Goal: Task Accomplishment & Management: Manage account settings

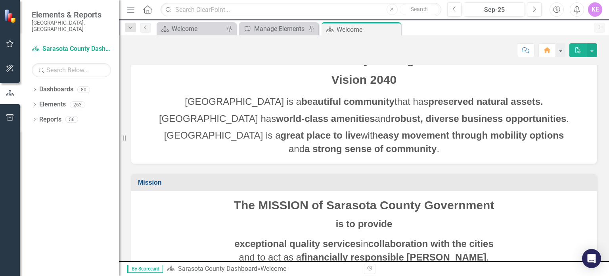
scroll to position [79, 0]
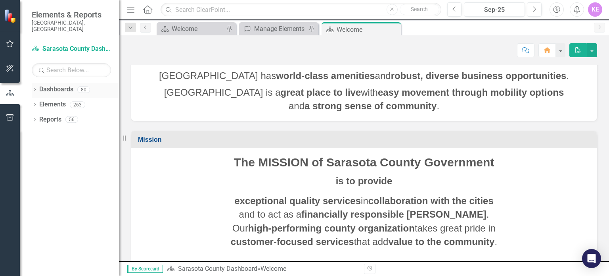
click at [35, 88] on icon at bounding box center [35, 90] width 2 height 4
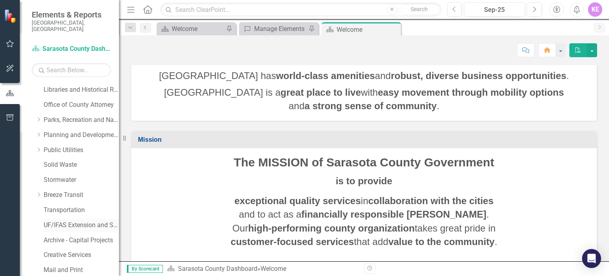
scroll to position [278, 0]
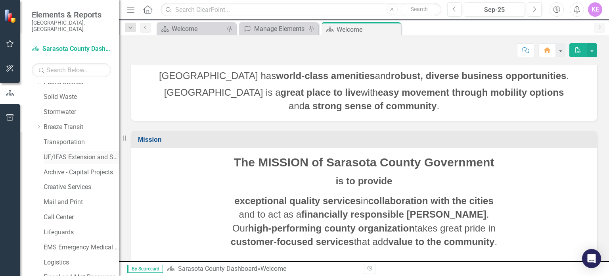
drag, startPoint x: 71, startPoint y: 152, endPoint x: 103, endPoint y: 150, distance: 32.2
click at [71, 153] on link "UF/IFAS Extension and Sustainability" at bounding box center [81, 157] width 75 height 9
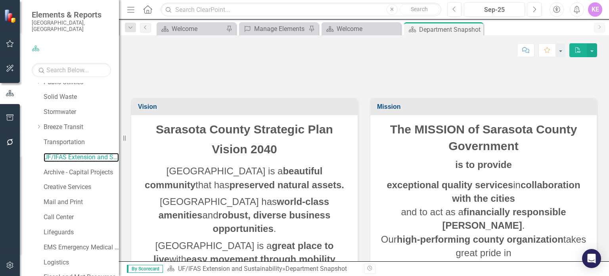
scroll to position [40, 0]
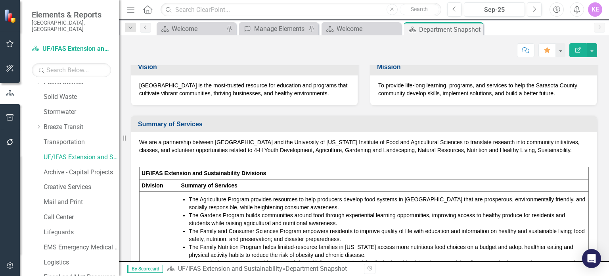
drag, startPoint x: 340, startPoint y: 93, endPoint x: 132, endPoint y: 81, distance: 208.6
click at [130, 79] on div "Vision [GEOGRAPHIC_DATA] is the most-trusted resource for education and program…" at bounding box center [244, 76] width 239 height 57
drag, startPoint x: 141, startPoint y: 84, endPoint x: 550, endPoint y: 71, distance: 408.9
click at [250, 90] on span "[GEOGRAPHIC_DATA] is the most-trusted resource for education and programs that …" at bounding box center [243, 89] width 208 height 14
click at [594, 46] on button "button" at bounding box center [592, 50] width 10 height 14
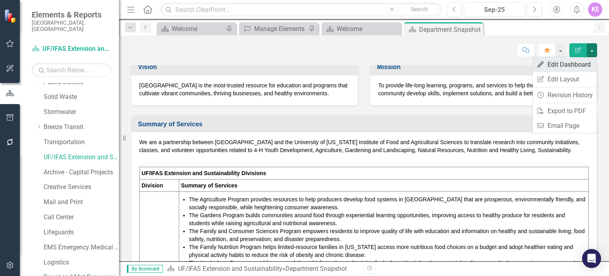
click at [586, 61] on link "Edit Edit Dashboard" at bounding box center [565, 64] width 64 height 15
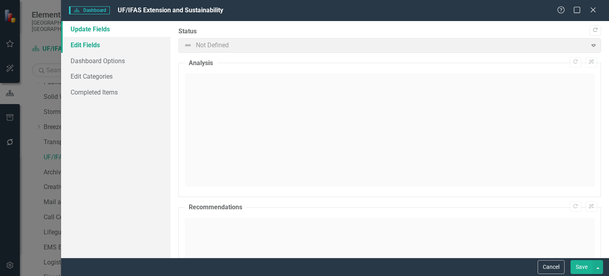
click at [108, 47] on link "Edit Fields" at bounding box center [116, 45] width 110 height 16
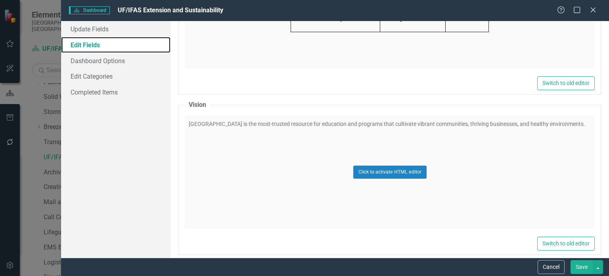
scroll to position [1032, 0]
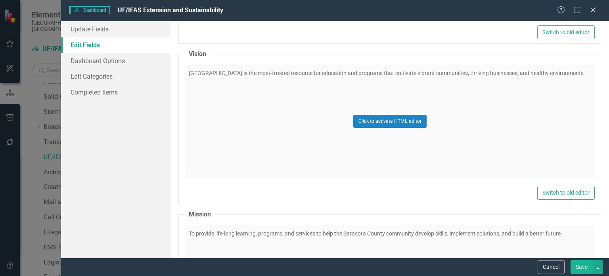
drag, startPoint x: 262, startPoint y: 123, endPoint x: 256, endPoint y: 119, distance: 7.5
click at [262, 122] on div "Click to activate HTML editor" at bounding box center [390, 121] width 410 height 113
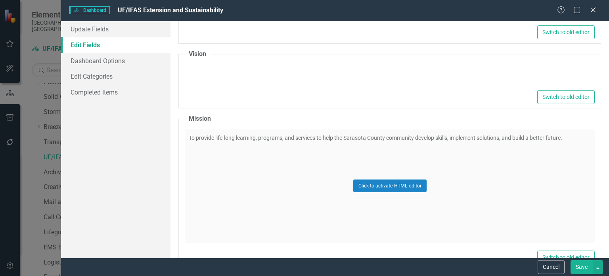
type textarea "<p><span style="font-size: 14px;">Sarasota County Extension is the most-trusted…"
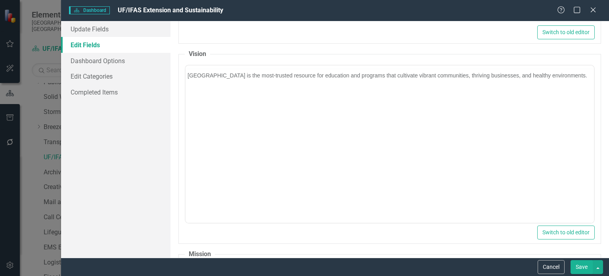
scroll to position [0, 0]
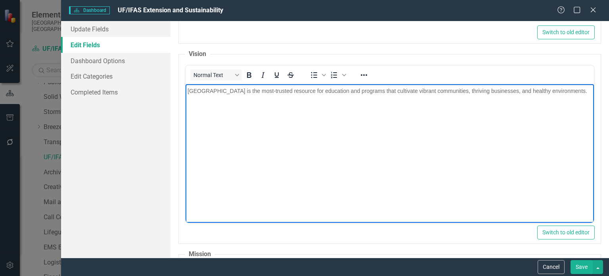
drag, startPoint x: 236, startPoint y: 104, endPoint x: 177, endPoint y: 92, distance: 60.6
click at [186, 92] on html "[GEOGRAPHIC_DATA] is the most-trusted resource for education and programs that …" at bounding box center [390, 143] width 409 height 119
copy span "[GEOGRAPHIC_DATA] is the most-trusted resource for education and programs that …"
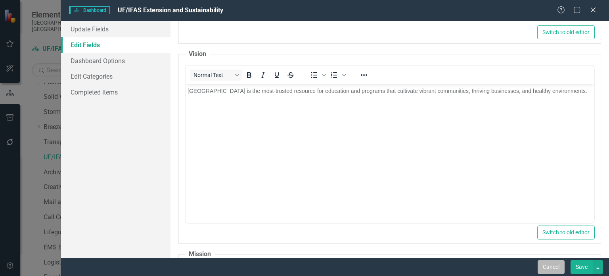
drag, startPoint x: 552, startPoint y: 268, endPoint x: 52, endPoint y: 129, distance: 519.0
click at [552, 268] on button "Cancel" at bounding box center [551, 267] width 27 height 14
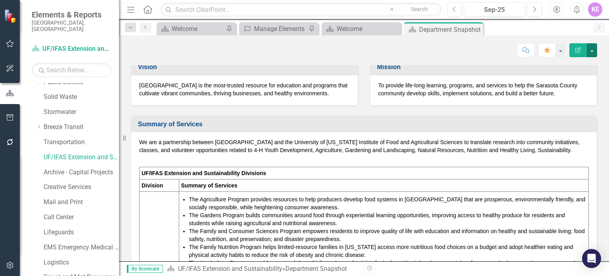
click at [592, 46] on button "button" at bounding box center [592, 50] width 10 height 14
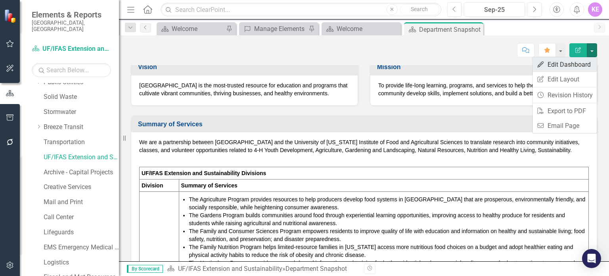
click at [573, 58] on link "Edit Edit Dashboard" at bounding box center [565, 64] width 64 height 15
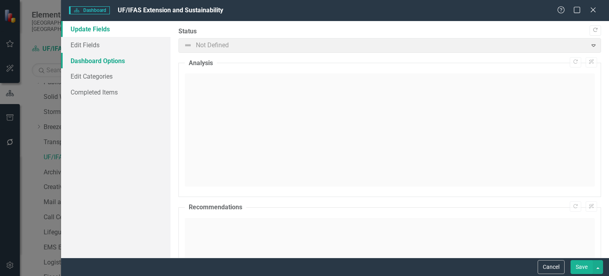
click at [134, 53] on link "Dashboard Options" at bounding box center [116, 61] width 110 height 16
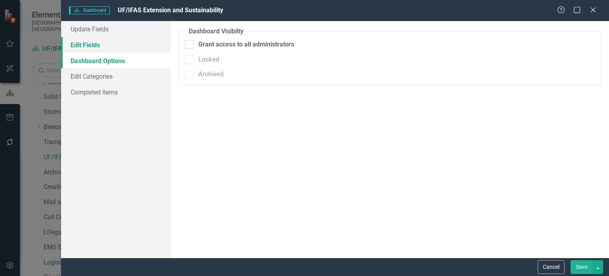
click at [152, 45] on link "Edit Fields" at bounding box center [116, 45] width 110 height 16
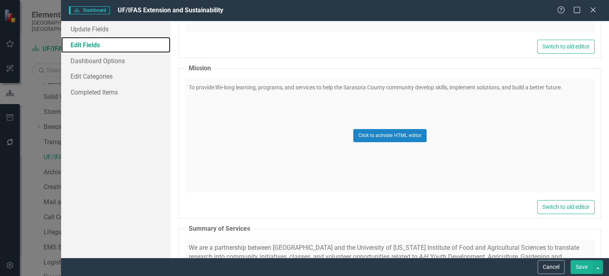
scroll to position [1111, 0]
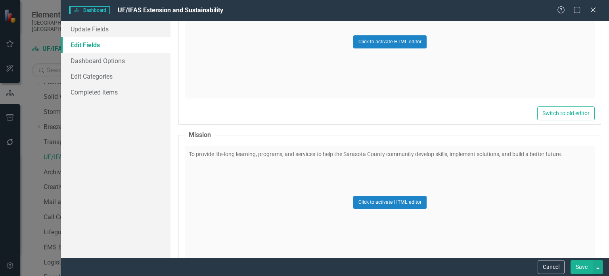
click at [256, 177] on div "Click to activate HTML editor" at bounding box center [390, 202] width 410 height 113
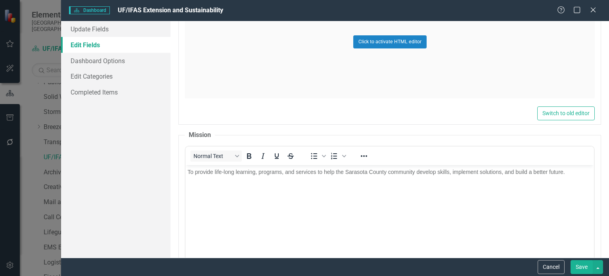
scroll to position [0, 0]
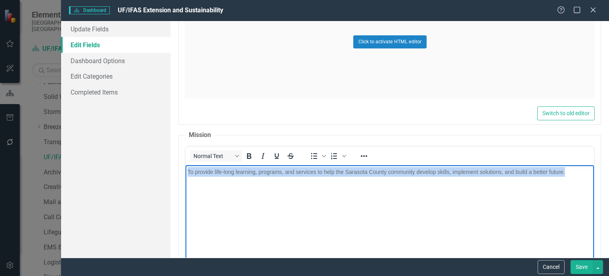
drag, startPoint x: 574, startPoint y: 174, endPoint x: 170, endPoint y: 181, distance: 403.9
click at [186, 181] on html "To provide life-long learning, programs, and services to help the Sarasota Coun…" at bounding box center [390, 224] width 409 height 119
copy span "To provide life-long learning, programs, and services to help the Sarasota Coun…"
